Goal: Task Accomplishment & Management: Complete application form

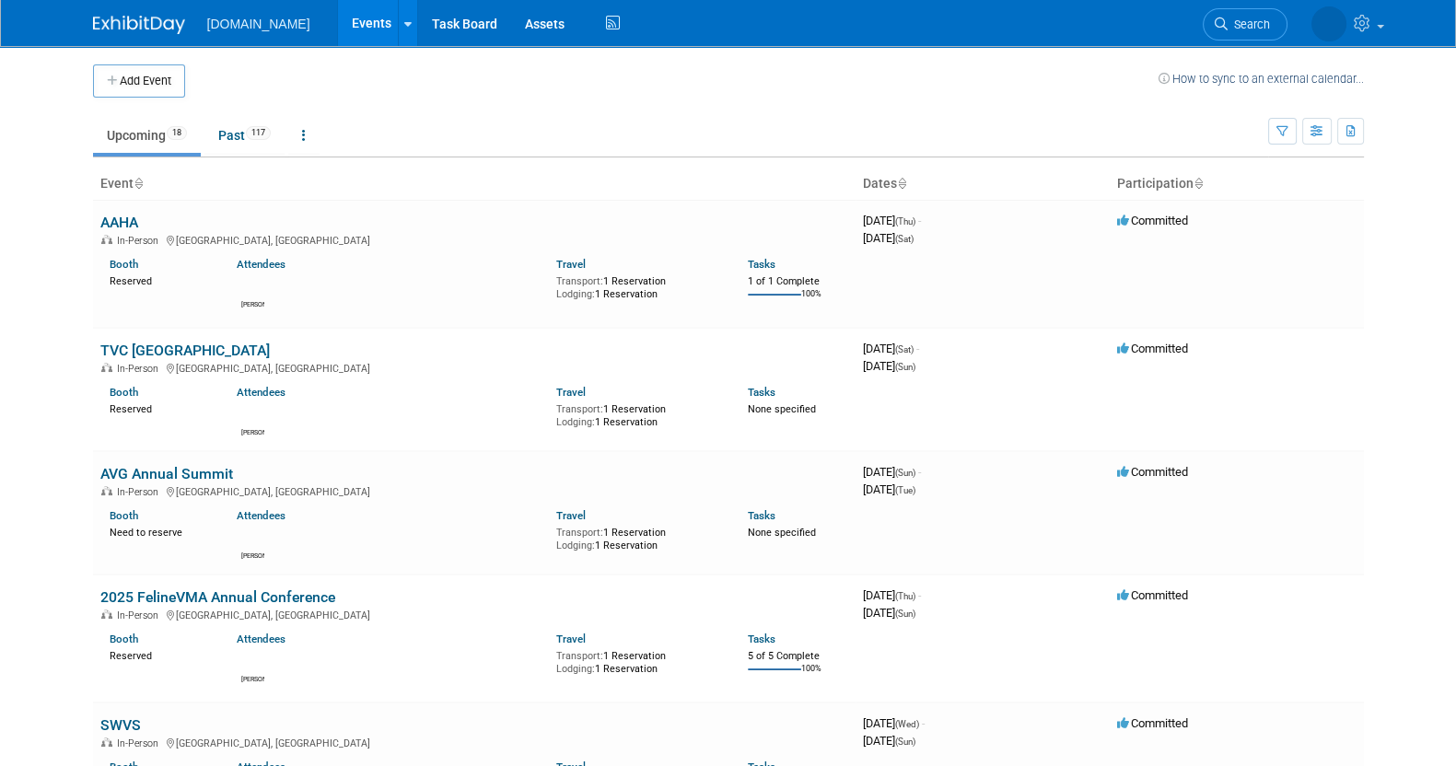
click at [141, 73] on button "Add Event" at bounding box center [139, 80] width 92 height 33
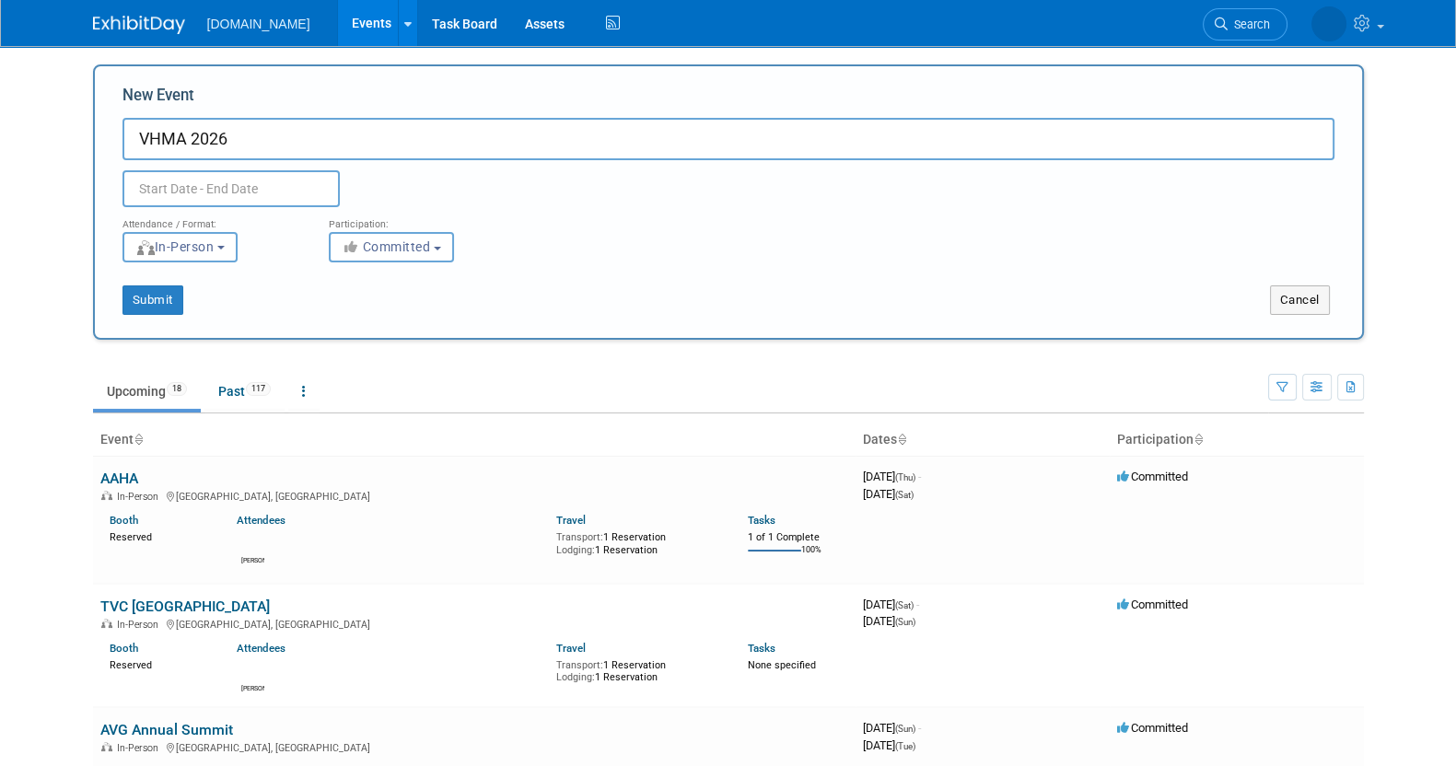
type input "VHMA 2026"
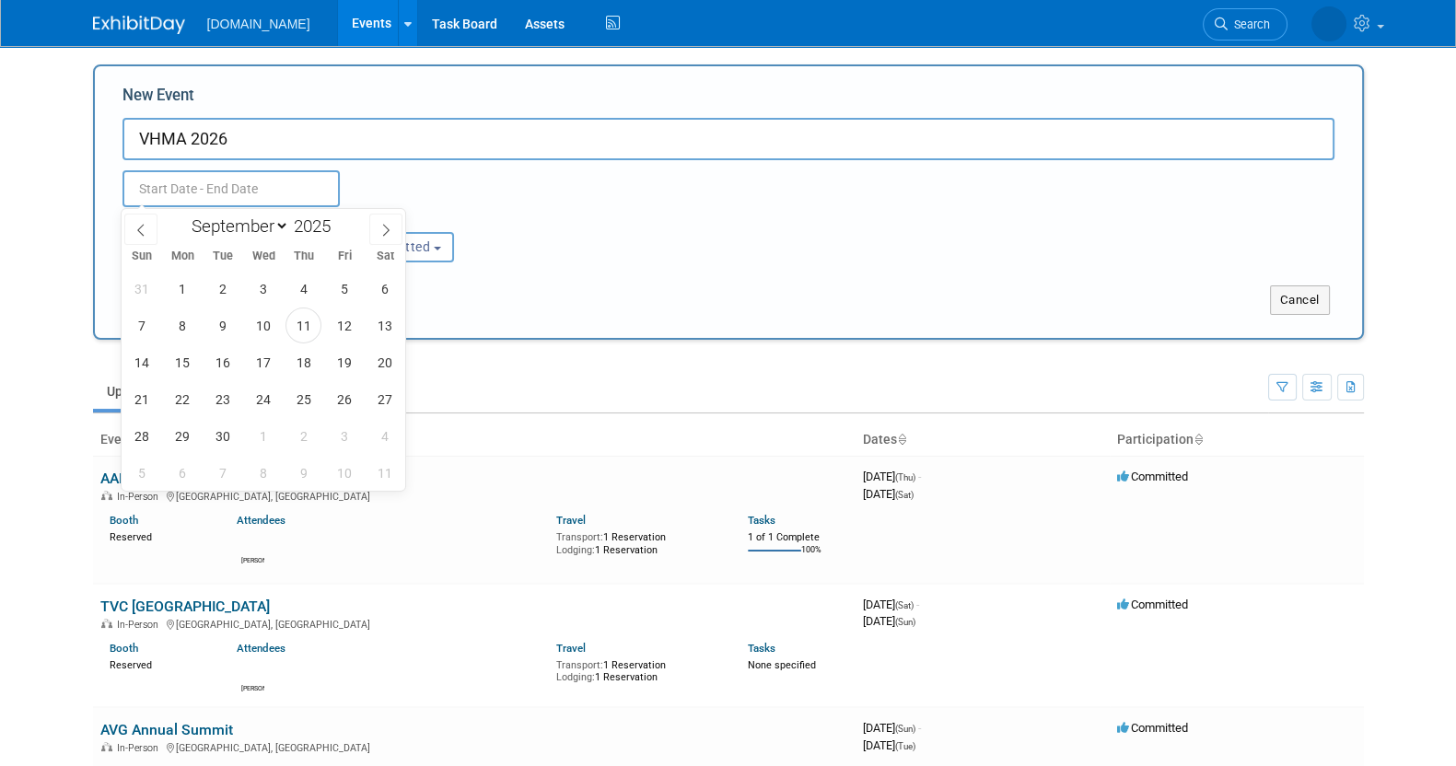
click at [236, 190] on input "text" at bounding box center [230, 188] width 217 height 37
click at [343, 219] on span at bounding box center [338, 220] width 13 height 11
type input "2026"
click at [308, 322] on span "10" at bounding box center [303, 326] width 36 height 36
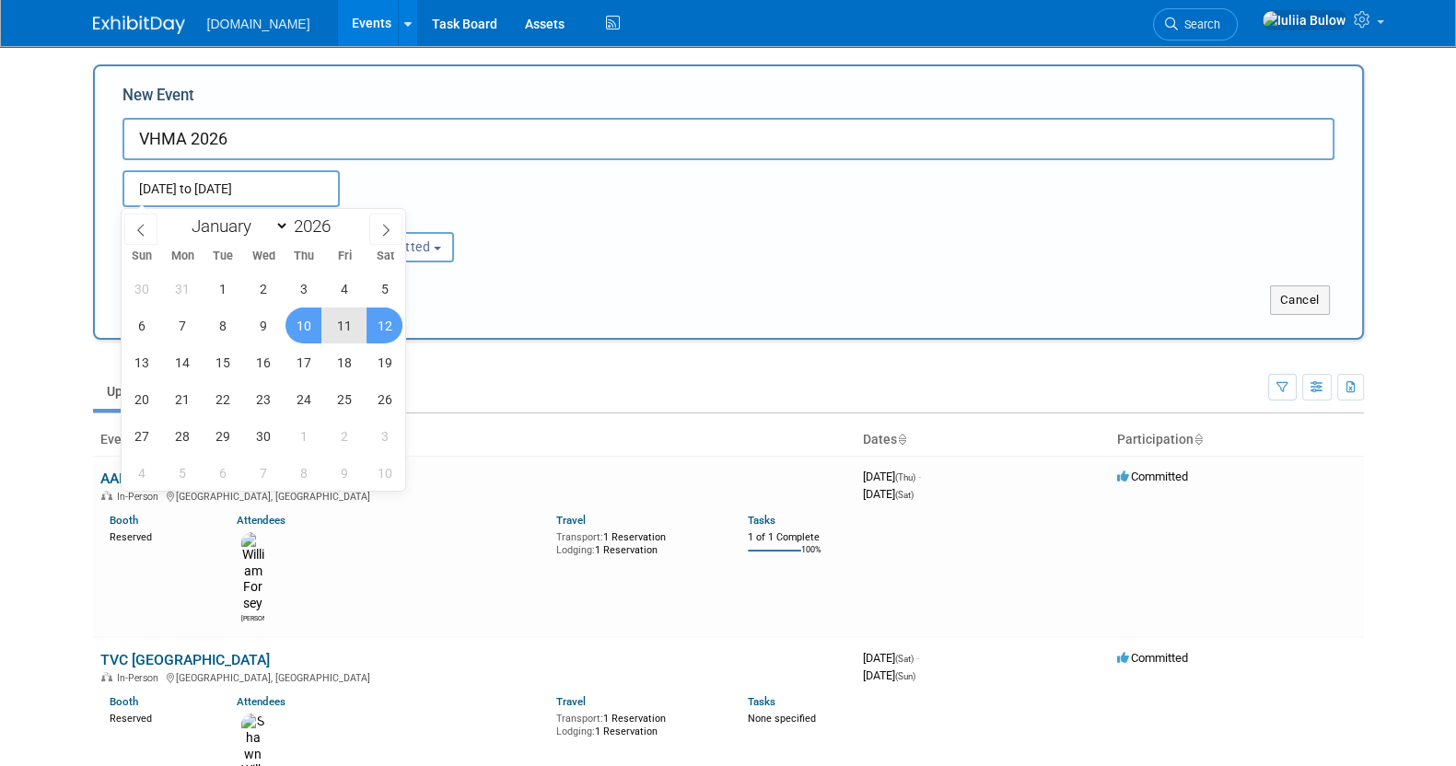
click at [388, 323] on span "12" at bounding box center [385, 326] width 36 height 36
type input "Sep 10, 2026 to Sep 12, 2026"
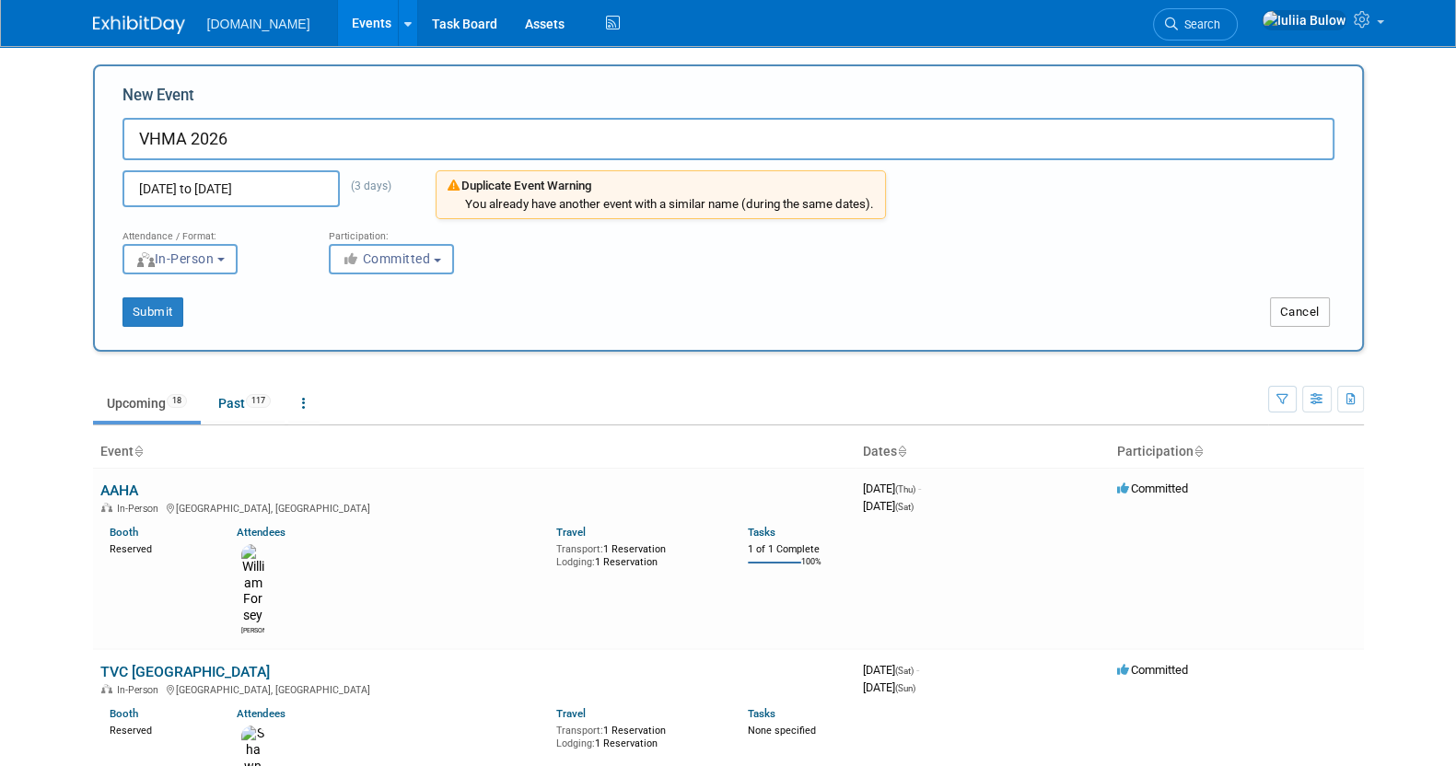
click at [1299, 311] on button "Cancel" at bounding box center [1300, 311] width 60 height 29
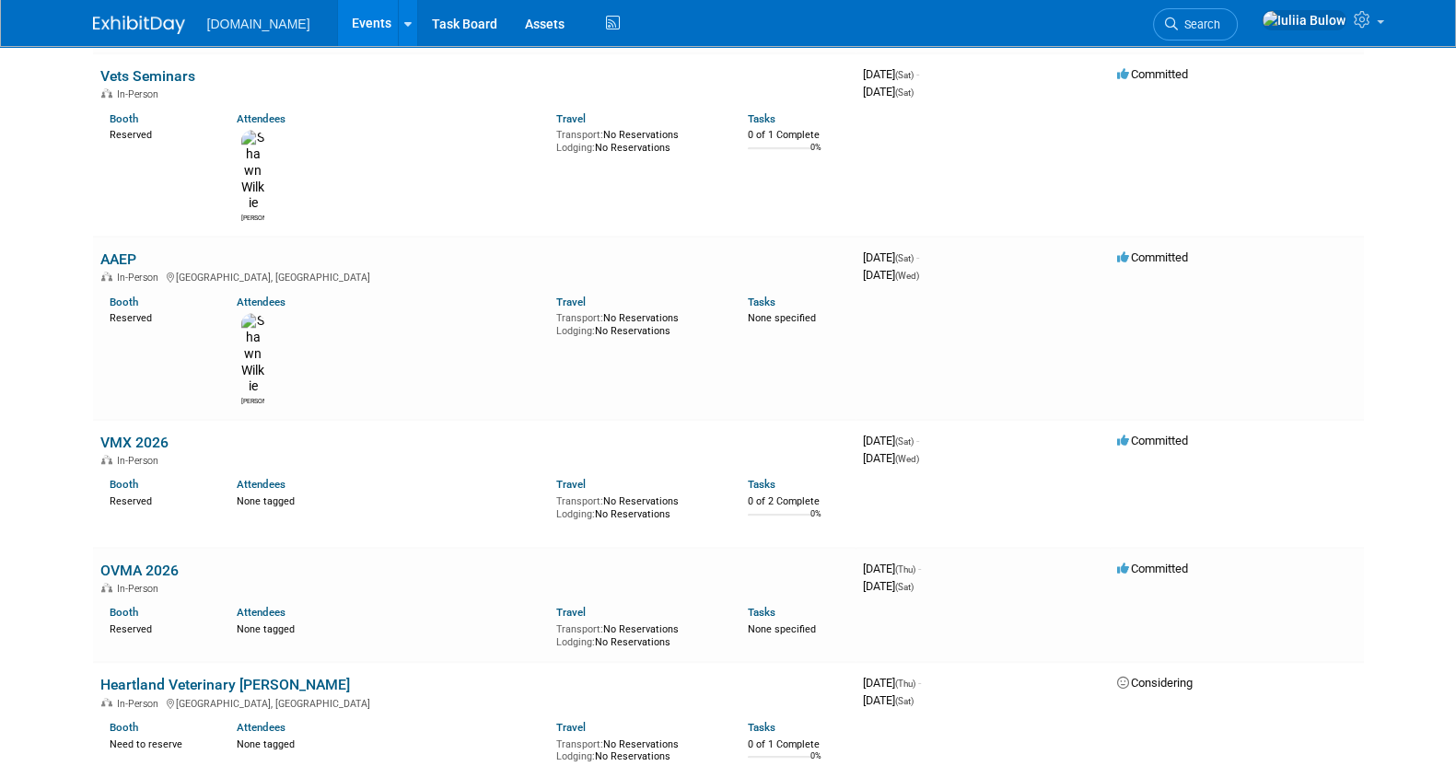
scroll to position [1868, 0]
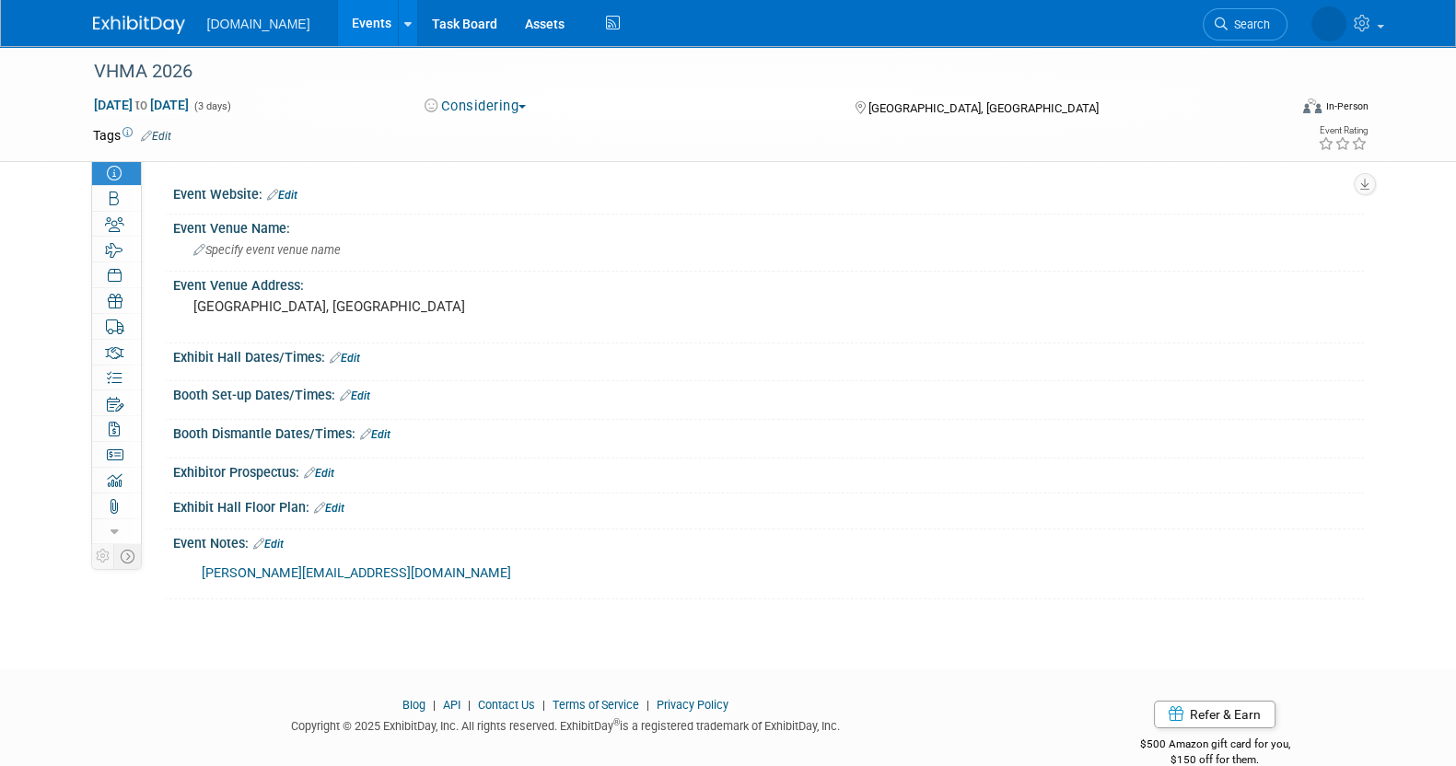
click at [281, 541] on link "Edit" at bounding box center [268, 544] width 30 height 13
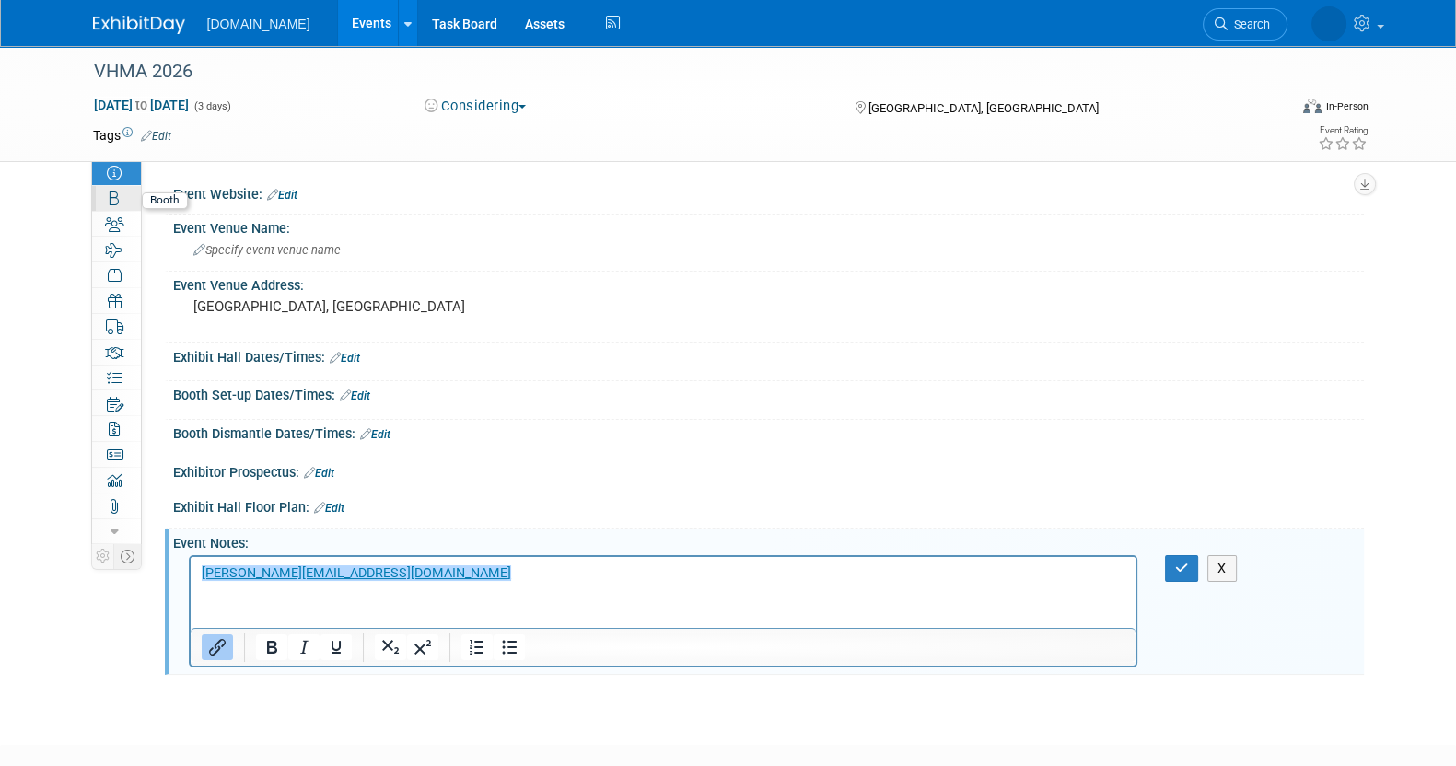
click at [134, 196] on link "Booth" at bounding box center [116, 198] width 49 height 25
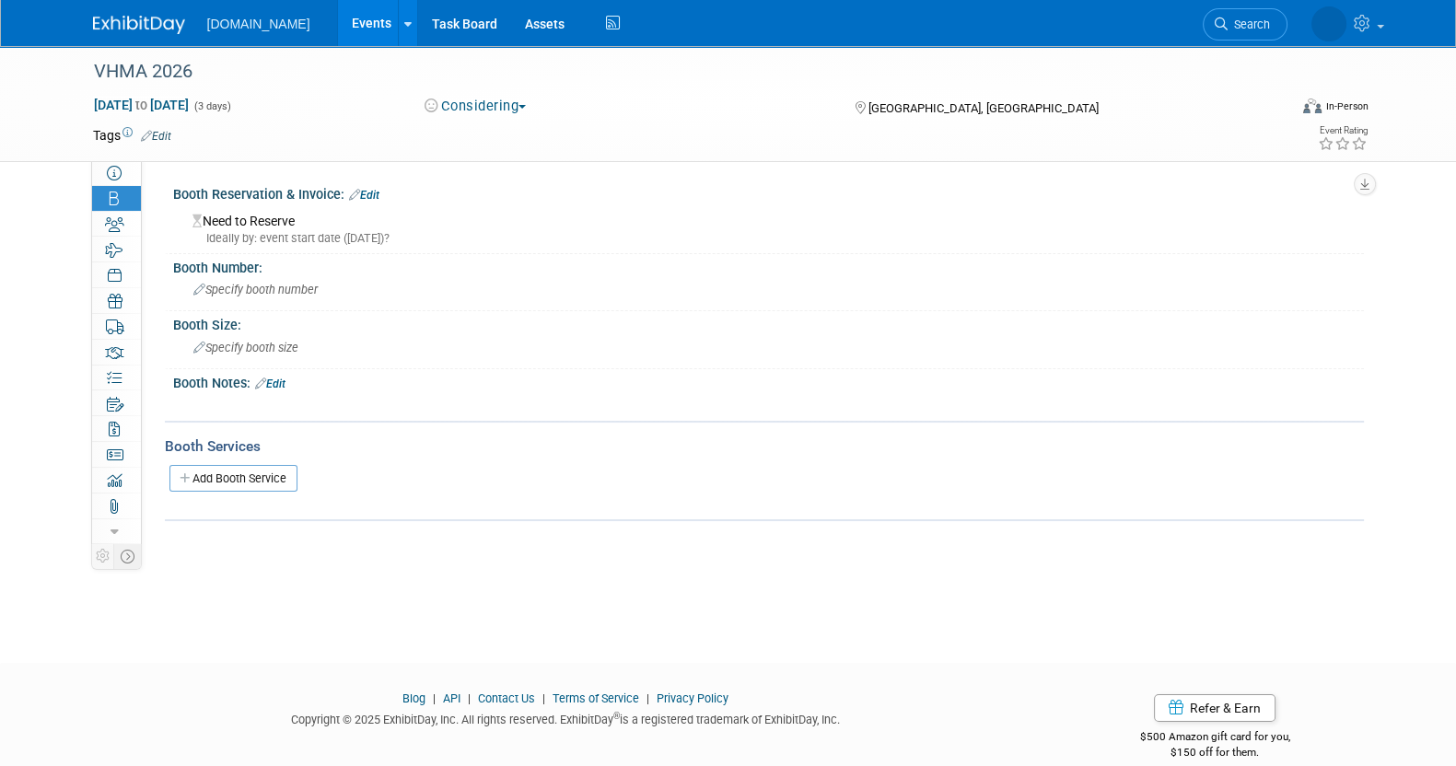
click at [281, 378] on link "Edit" at bounding box center [270, 384] width 30 height 13
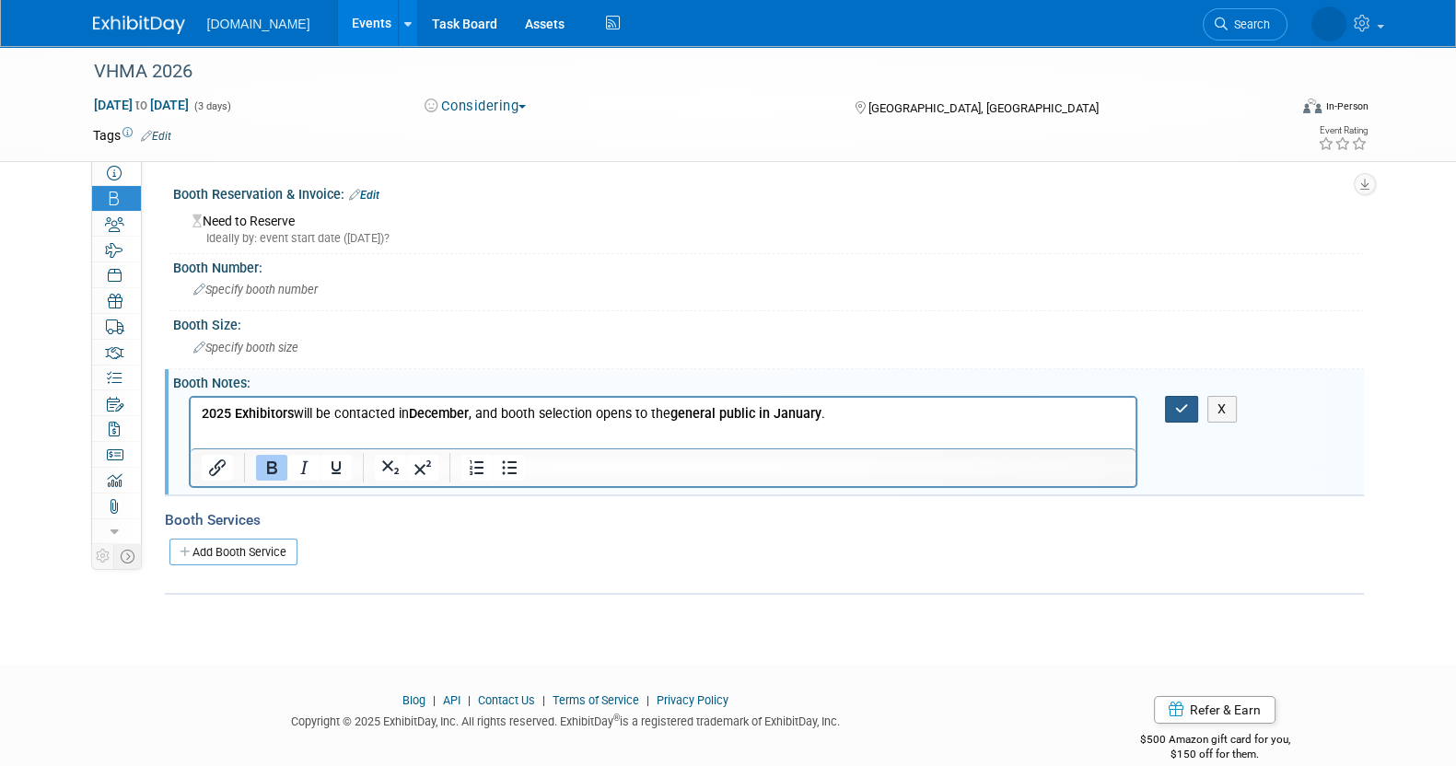
drag, startPoint x: 1176, startPoint y: 409, endPoint x: 888, endPoint y: 29, distance: 477.2
click at [1177, 408] on icon "button" at bounding box center [1182, 408] width 14 height 13
